Goal: Information Seeking & Learning: Learn about a topic

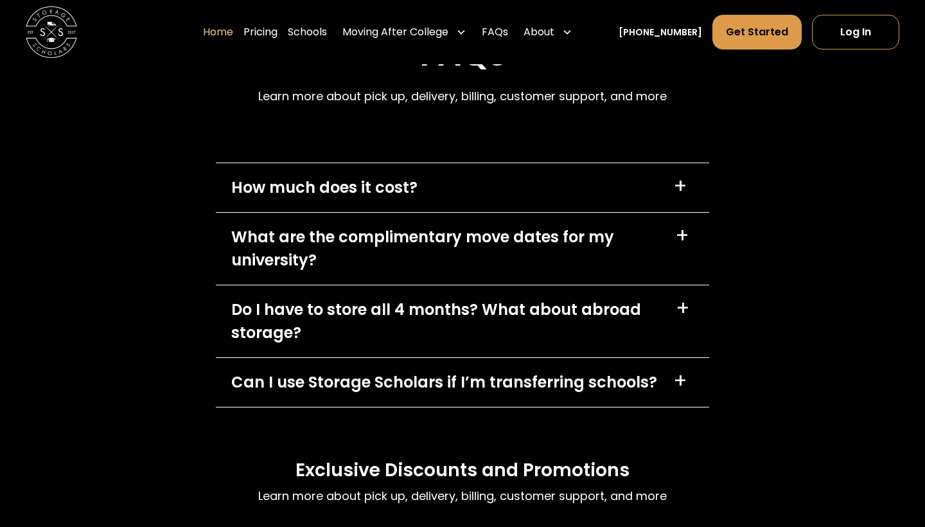
scroll to position [3665, 0]
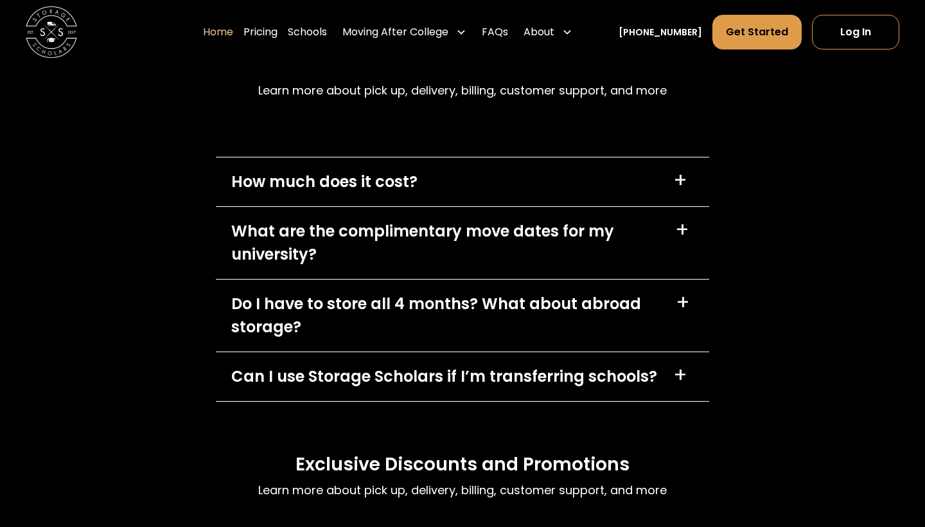
click at [339, 266] on div "What are the complimentary move dates for my university?" at bounding box center [445, 243] width 429 height 46
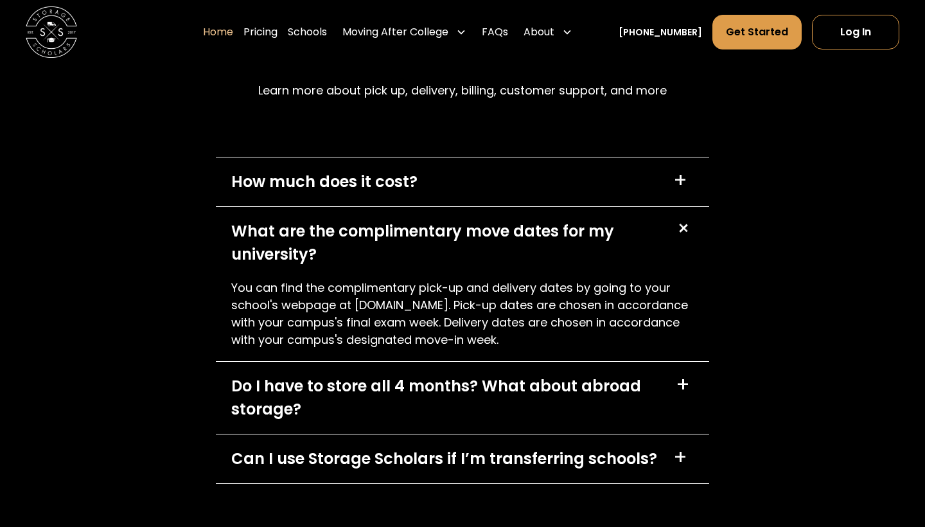
click at [339, 266] on div "What are the complimentary move dates for my university?" at bounding box center [445, 243] width 429 height 46
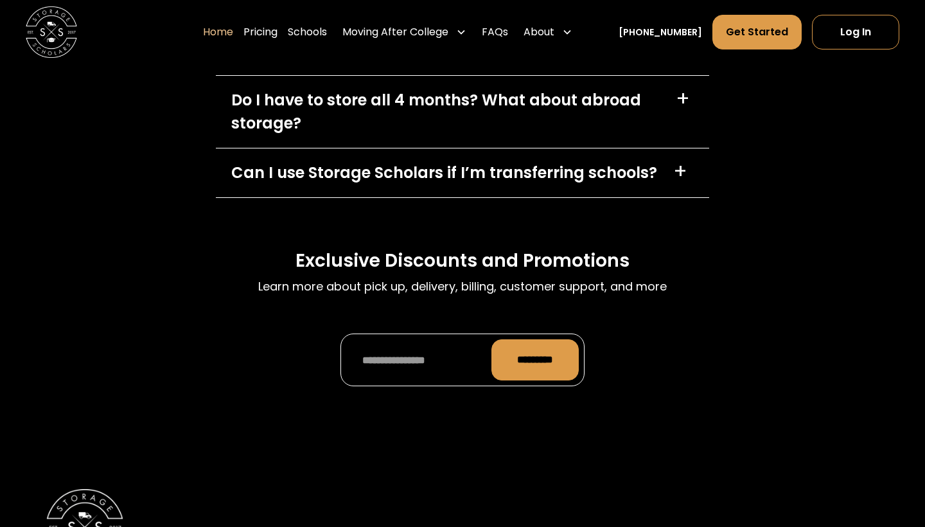
scroll to position [3869, 0]
click at [355, 197] on div "Can I use Storage Scholars if I’m transferring schools? +" at bounding box center [462, 172] width 493 height 49
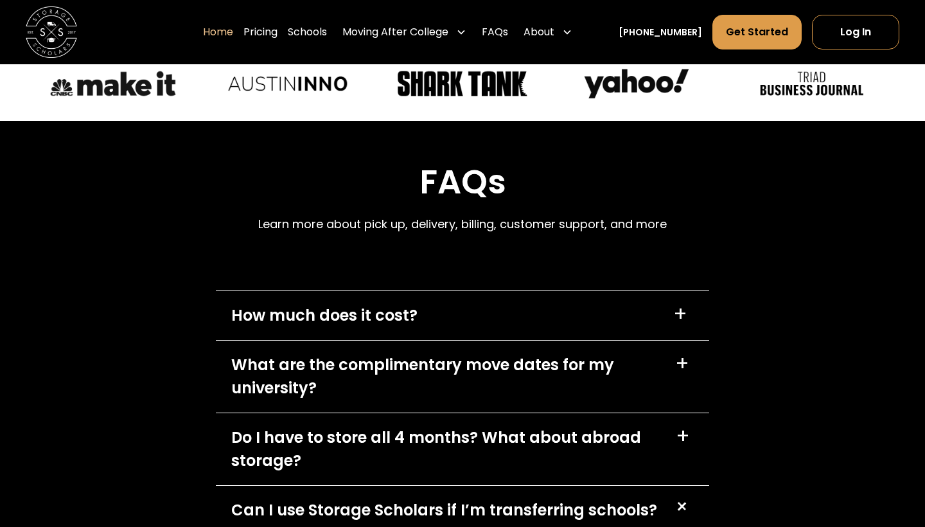
scroll to position [3530, 0]
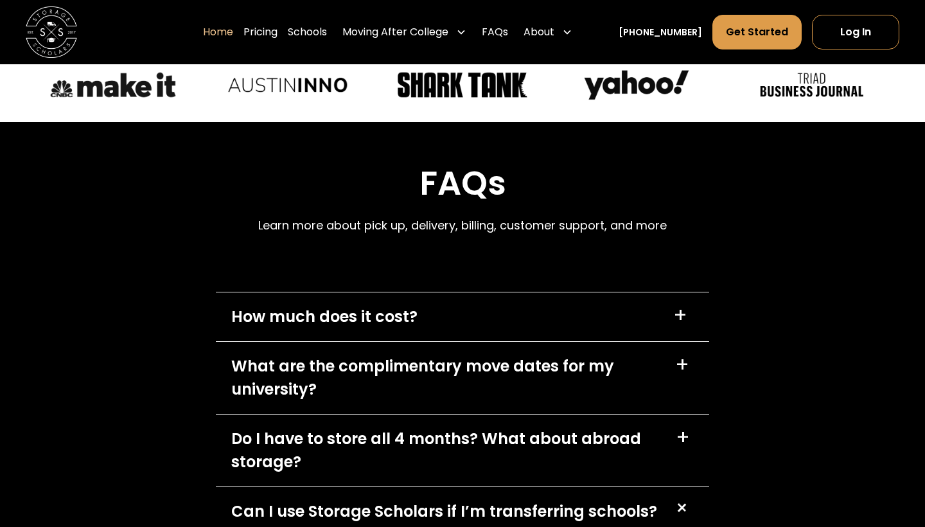
click at [477, 203] on h2 "FAQs" at bounding box center [462, 183] width 409 height 40
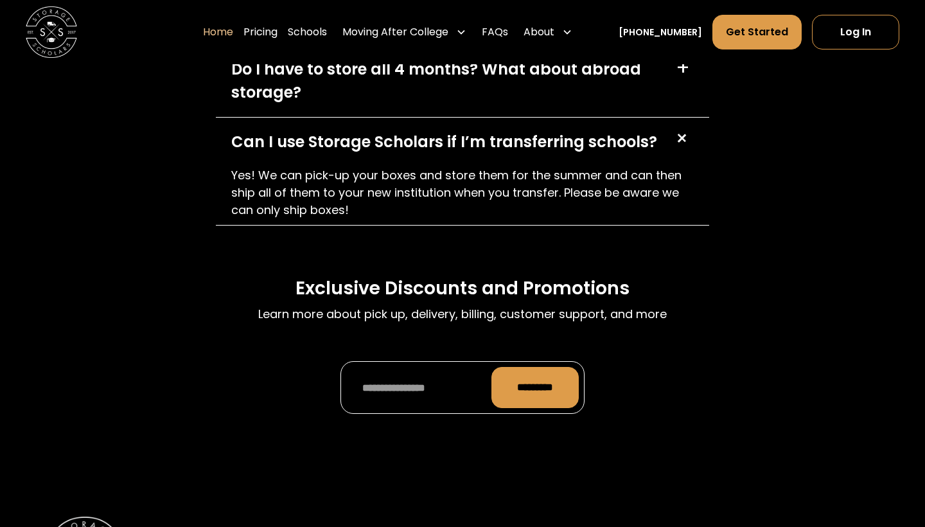
scroll to position [3894, 0]
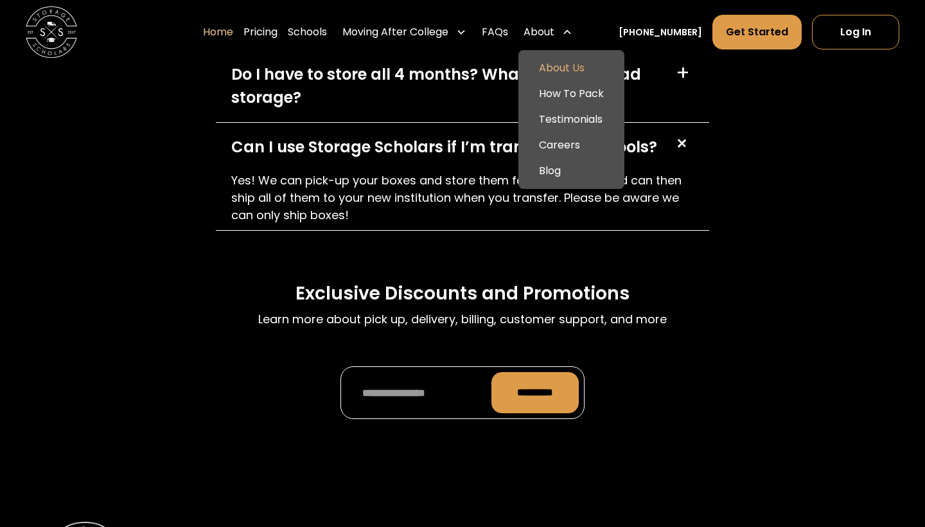
click at [574, 71] on link "About Us" at bounding box center [572, 68] width 96 height 26
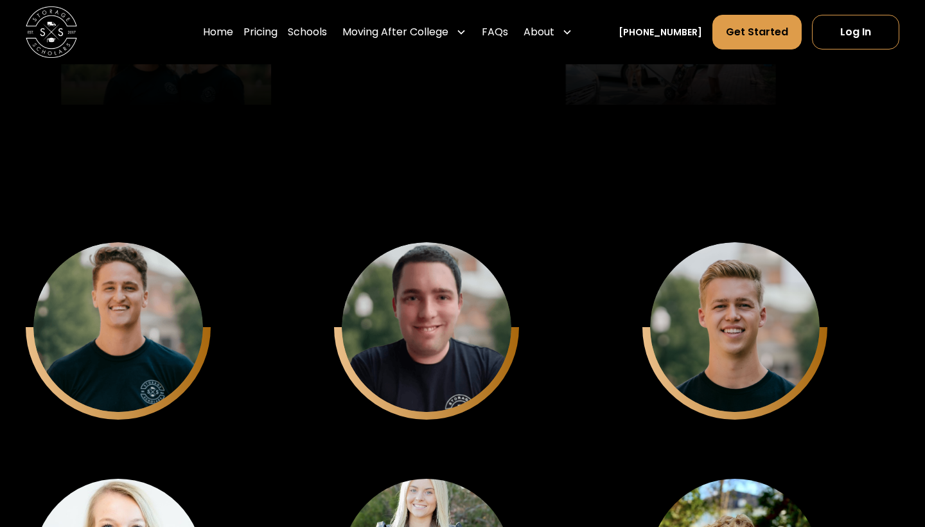
scroll to position [3267, 0]
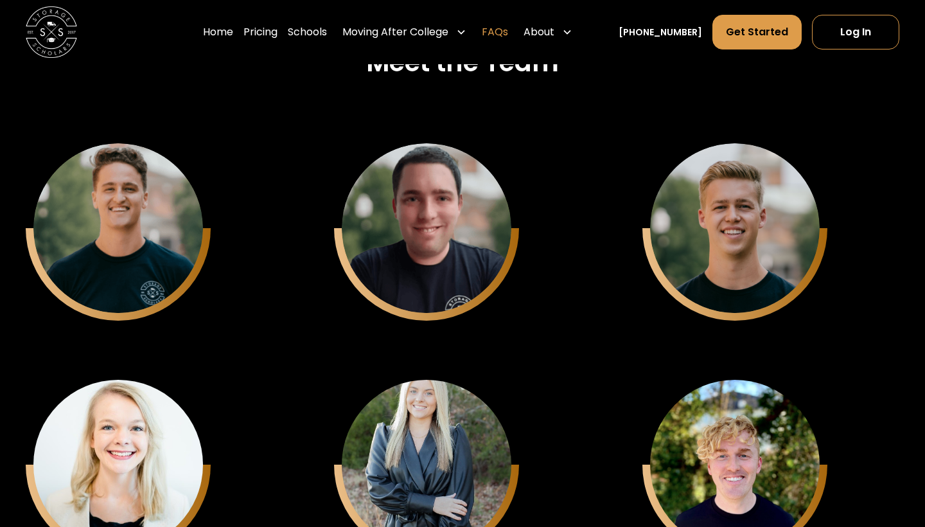
click at [503, 35] on link "FAQs" at bounding box center [495, 32] width 26 height 36
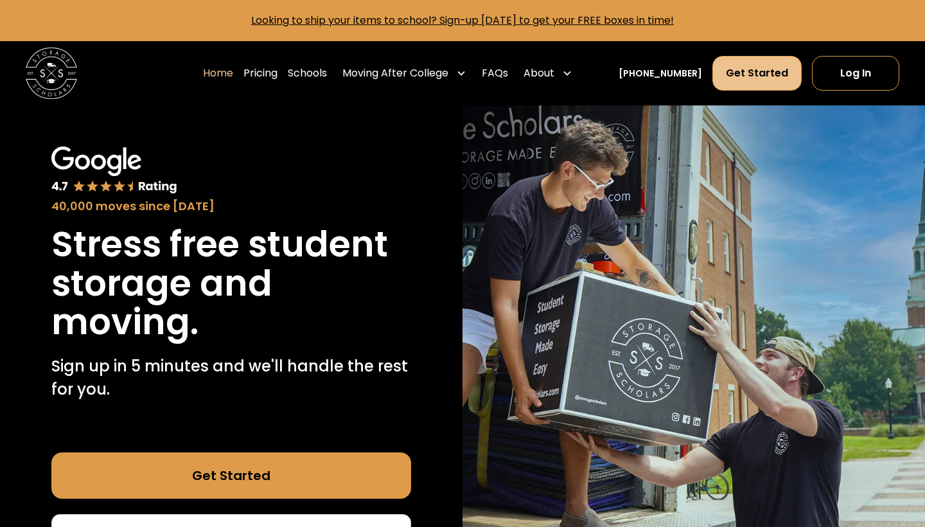
click at [776, 81] on link "Get Started" at bounding box center [757, 73] width 89 height 35
